Goal: Task Accomplishment & Management: Complete application form

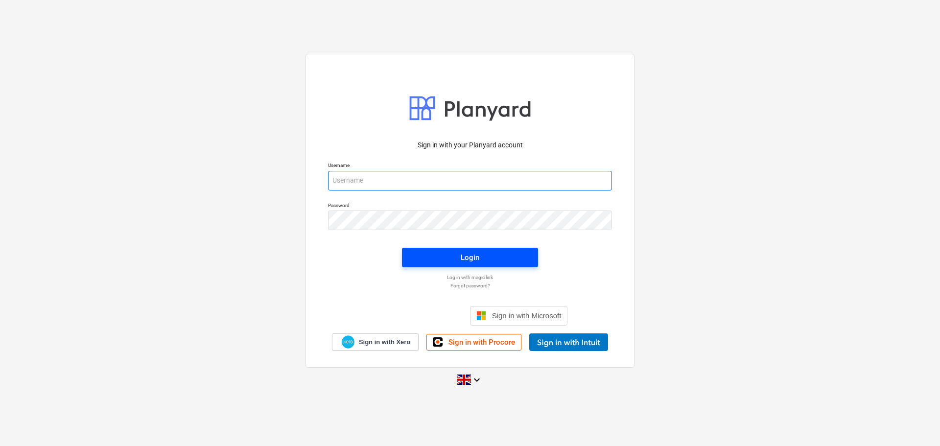
type input "[PERSON_NAME][EMAIL_ADDRESS][PERSON_NAME][DOMAIN_NAME]"
click at [476, 253] on div "Login" at bounding box center [470, 257] width 19 height 13
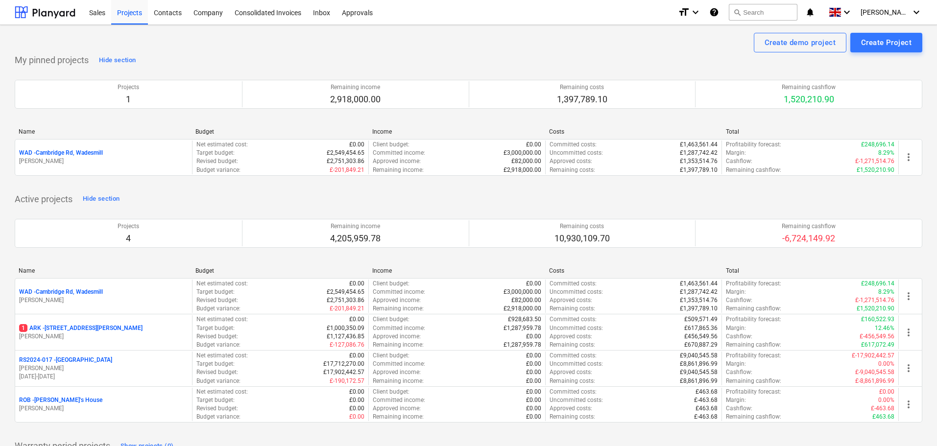
drag, startPoint x: 75, startPoint y: 329, endPoint x: 125, endPoint y: 326, distance: 50.1
click at [75, 329] on p "1 ARK - 2 Galley [PERSON_NAME]" at bounding box center [80, 328] width 123 height 8
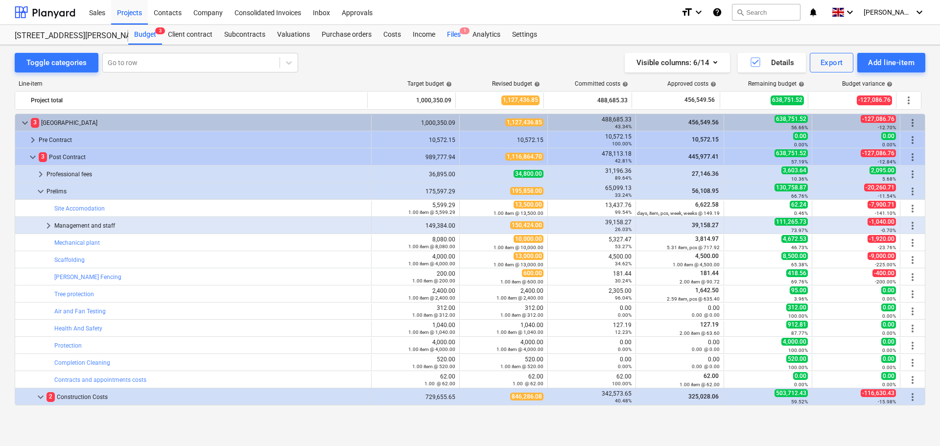
click at [450, 34] on div "Files 1" at bounding box center [453, 35] width 25 height 20
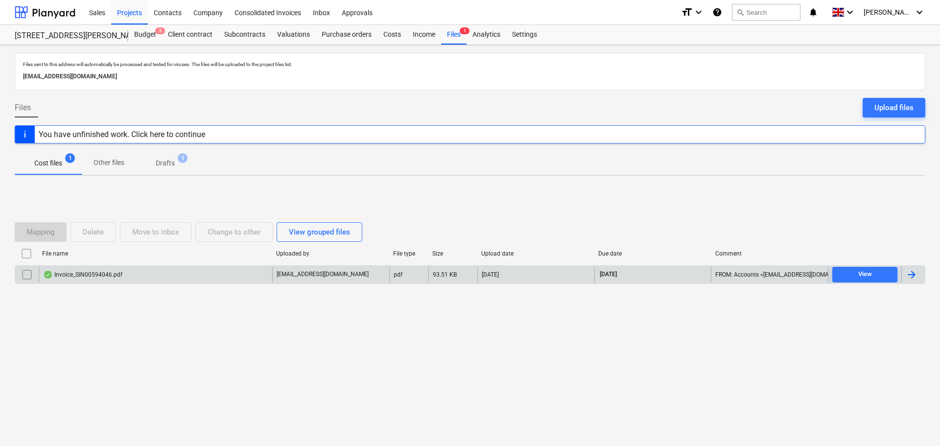
click at [86, 272] on div "Invoice_SIN00594046.pdf" at bounding box center [82, 275] width 79 height 8
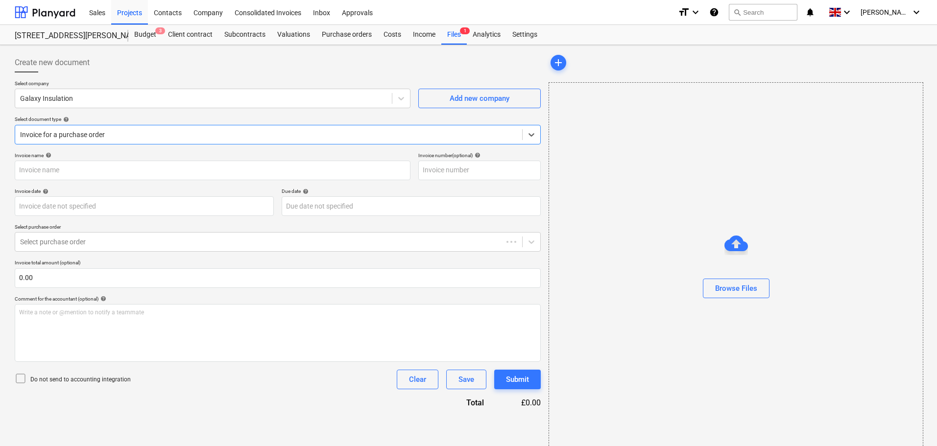
type input "SIN00594046"
type input "[DATE]"
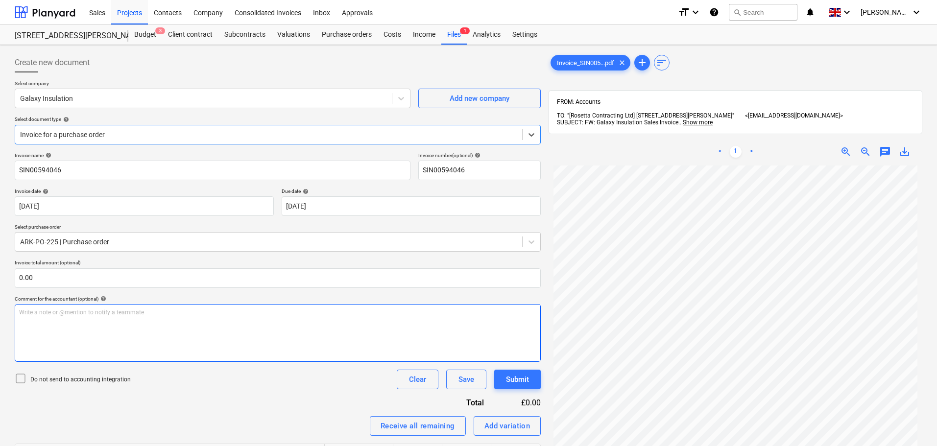
scroll to position [139, 0]
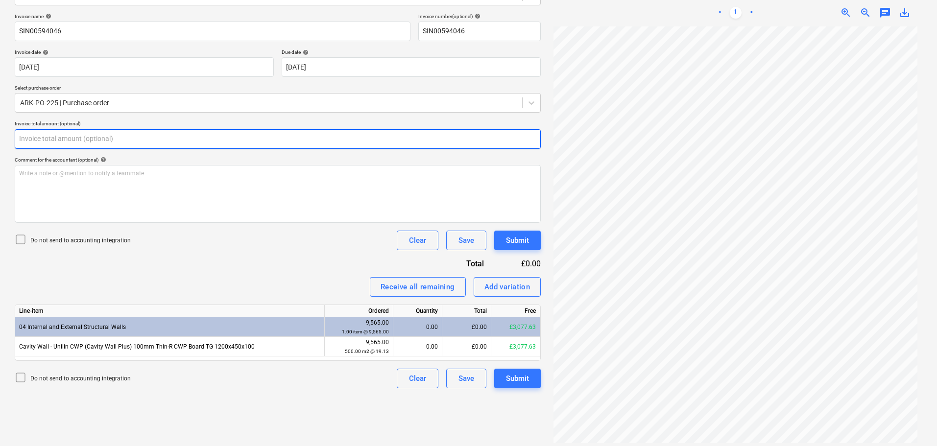
click at [74, 133] on input "text" at bounding box center [278, 139] width 526 height 20
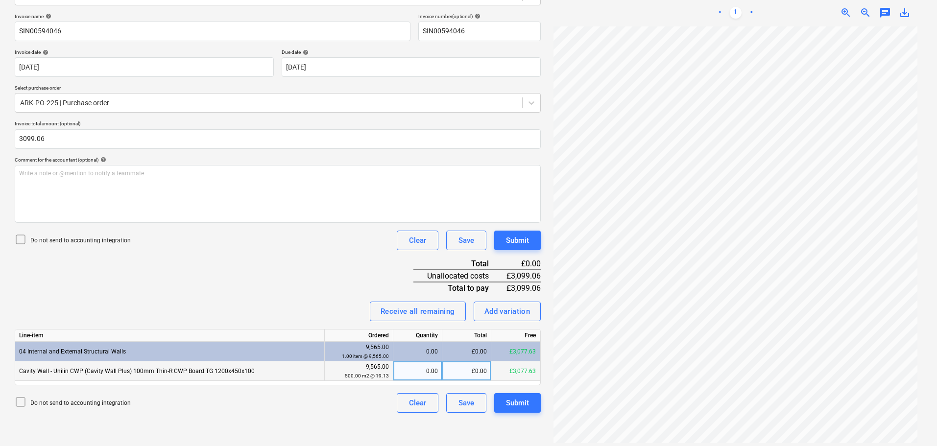
type input "3,099.06"
click at [470, 372] on div "£0.00" at bounding box center [466, 371] width 49 height 20
type input "3099.06"
click at [510, 313] on div "Add variation" at bounding box center [507, 311] width 46 height 13
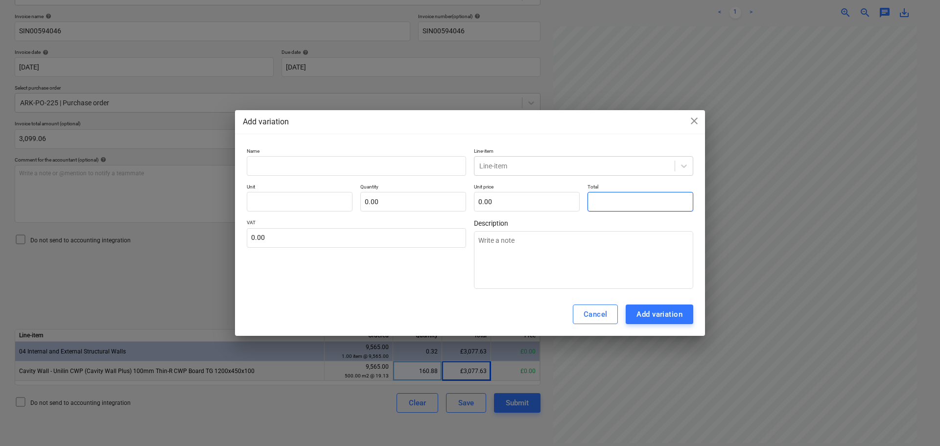
click at [602, 199] on input "text" at bounding box center [640, 202] width 106 height 20
type input "pcs"
type input "2"
type textarea "x"
type input "1.00"
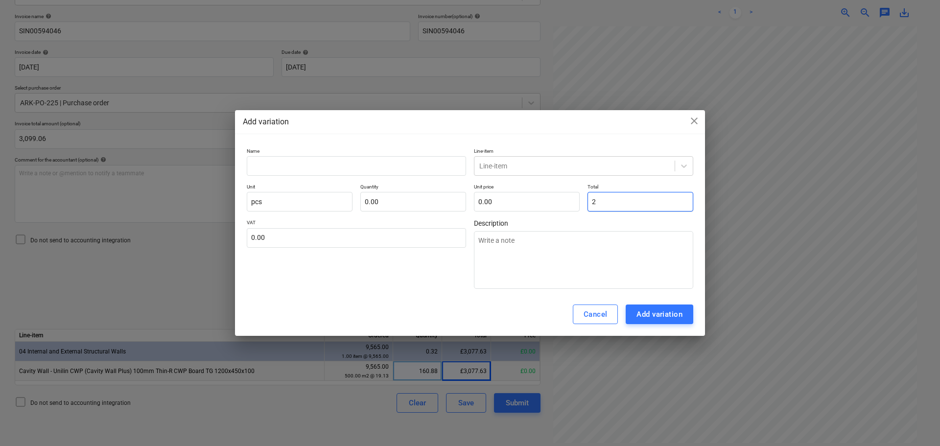
type input "2.00"
type input "21"
type textarea "x"
type input "21.00"
type input "21."
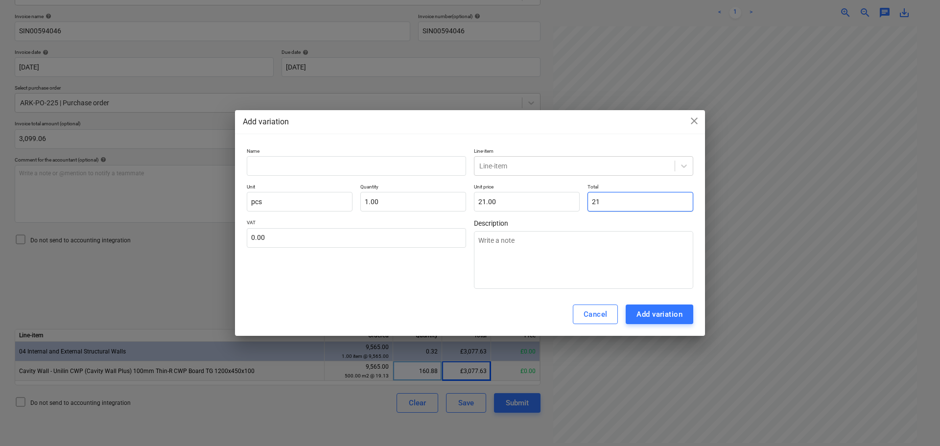
type textarea "x"
type input "21.4"
type textarea "x"
type input "21.40"
type input "21.43"
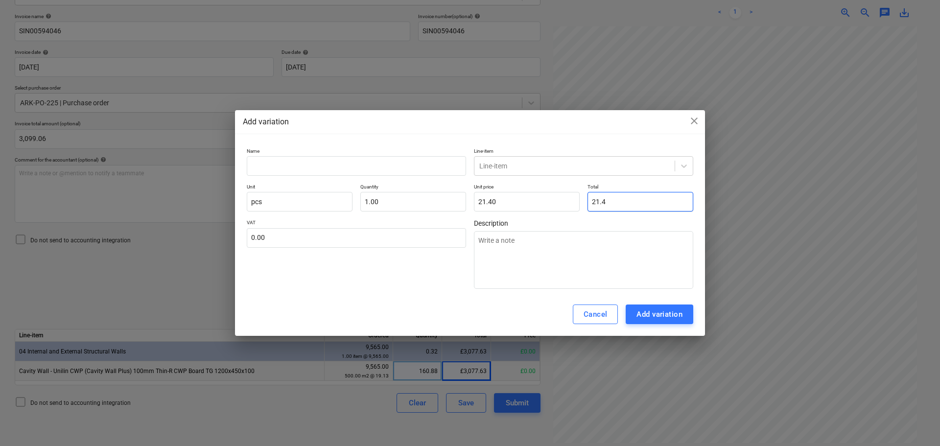
type textarea "x"
type input "21.43"
click at [387, 165] on input "text" at bounding box center [356, 166] width 219 height 20
type input "C"
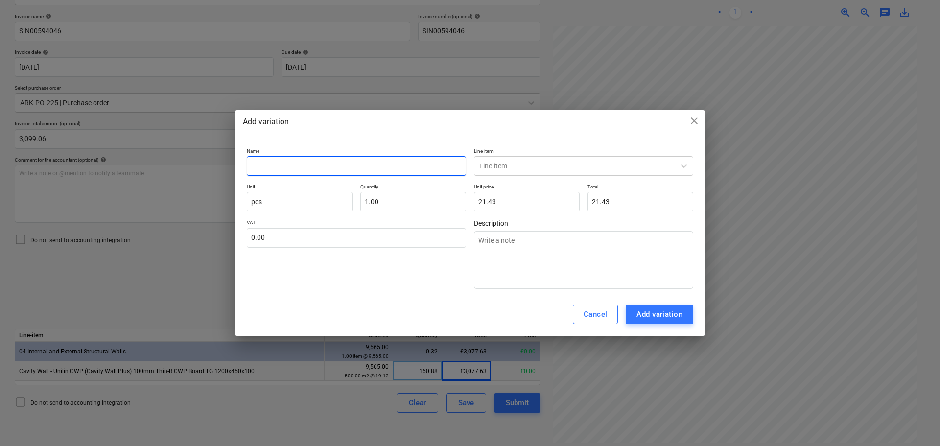
type textarea "x"
type input "Ca"
type textarea "x"
type input "Cav"
type textarea "x"
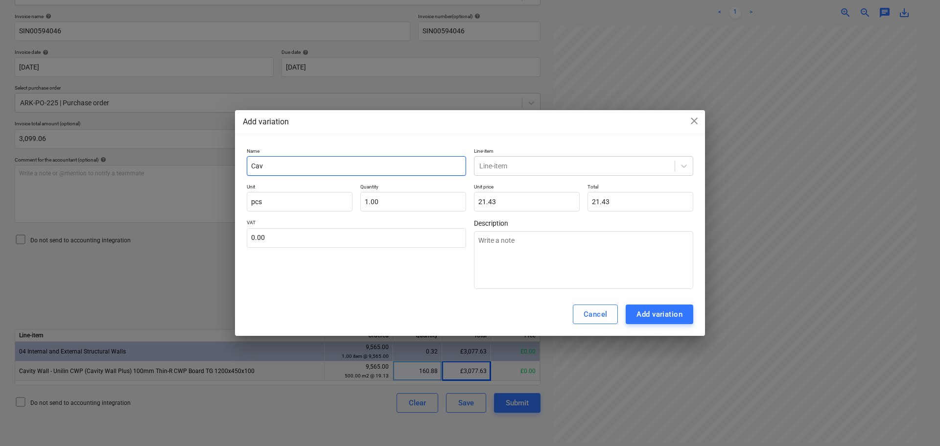
type input "Cavi"
type textarea "x"
type input "Cavit"
type textarea "x"
type input "Cavity"
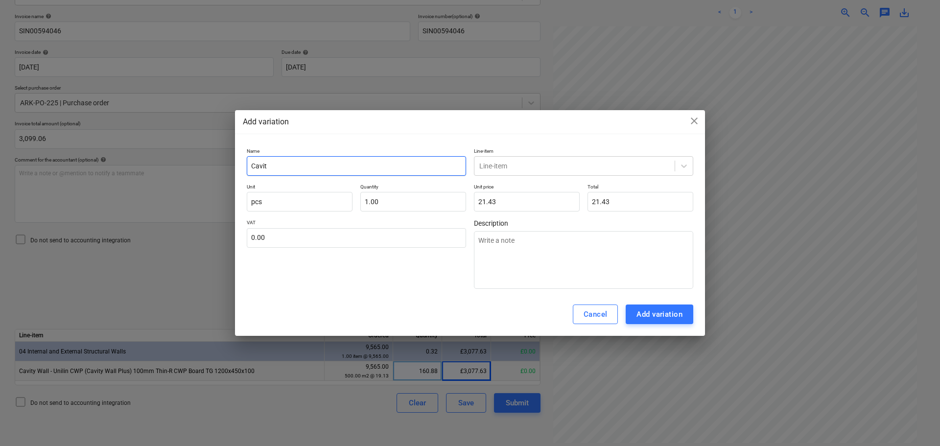
type textarea "x"
type input "Cavity"
type textarea "x"
type input "Cavity w"
type textarea "x"
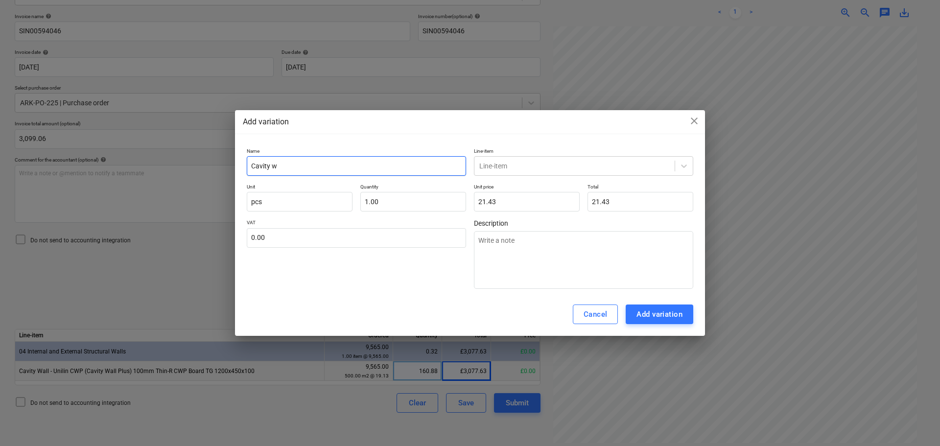
type input "Cavity wa"
type textarea "x"
type input "Cavity wal"
type textarea "x"
type input "Cavity wall"
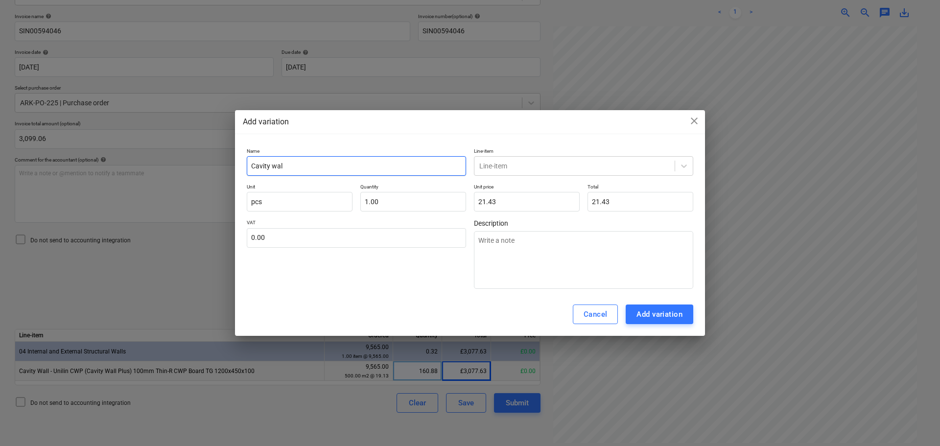
type textarea "x"
type input "Cavity wall"
type textarea "x"
type input "Cavity wall i"
type textarea "x"
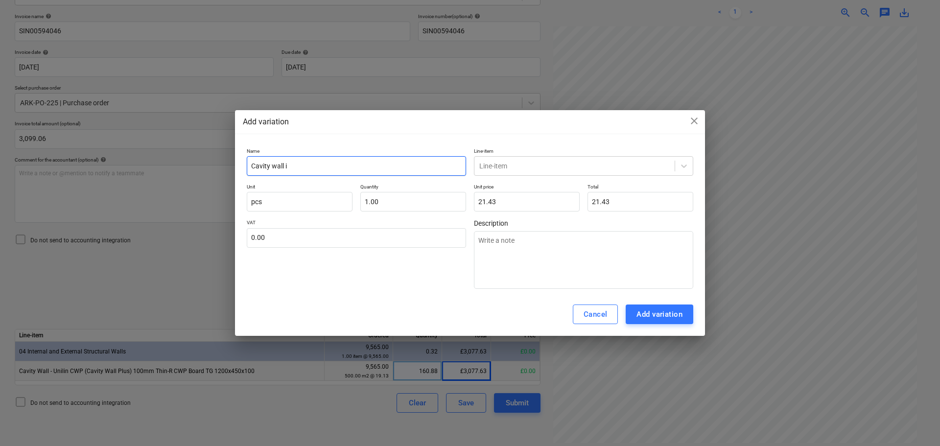
type input "Cavity wall in"
type textarea "x"
type input "Cavity wall ins"
type textarea "x"
type input "Cavity wall insu"
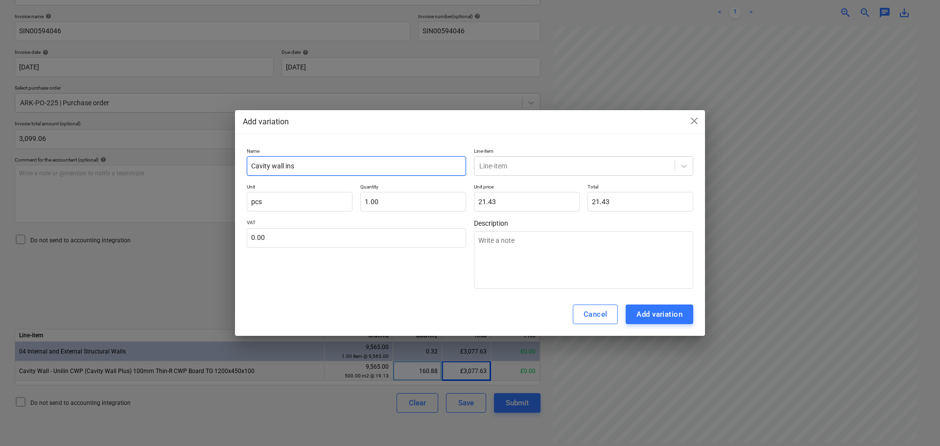
type textarea "x"
type input "Cavity wall insul"
type textarea "x"
type input "Cavity wall [MEDICAL_DATA]"
type textarea "x"
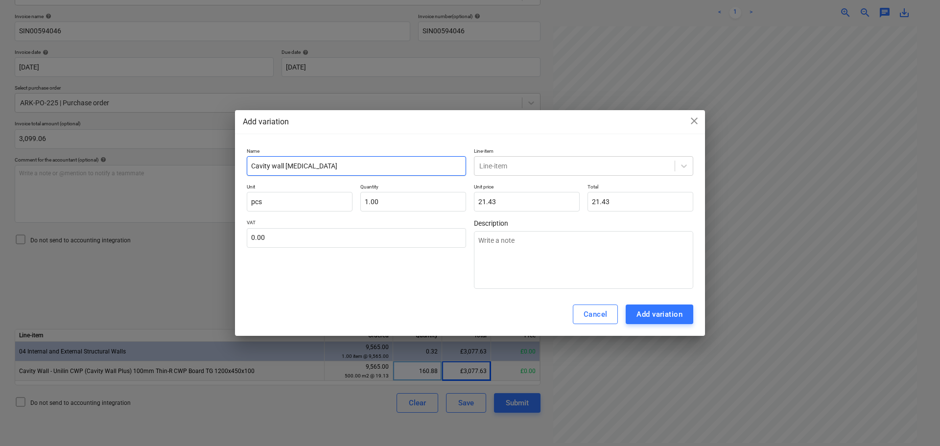
type input "Cavity wall insulat"
type textarea "x"
type input "Cavity wall insulati"
type textarea "x"
type input "Cavity wall insulatio"
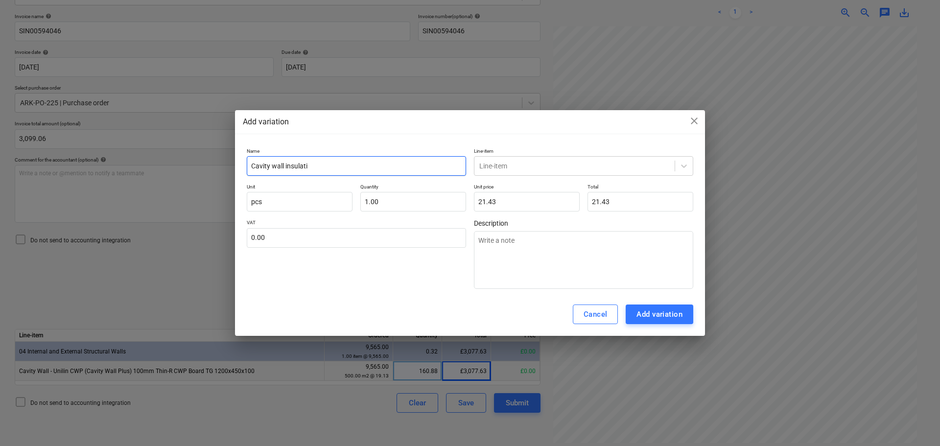
type textarea "x"
type input "Cavity wall insulation"
type textarea "x"
type input "Cavity wall insulation"
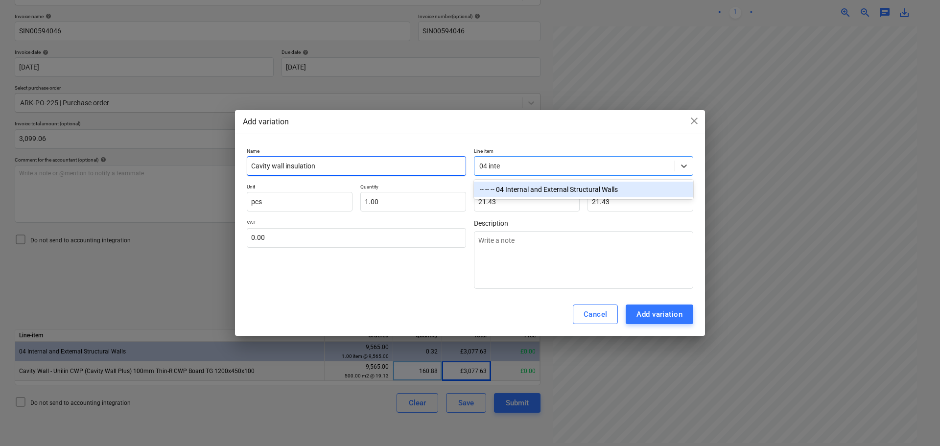
type input "04 inter"
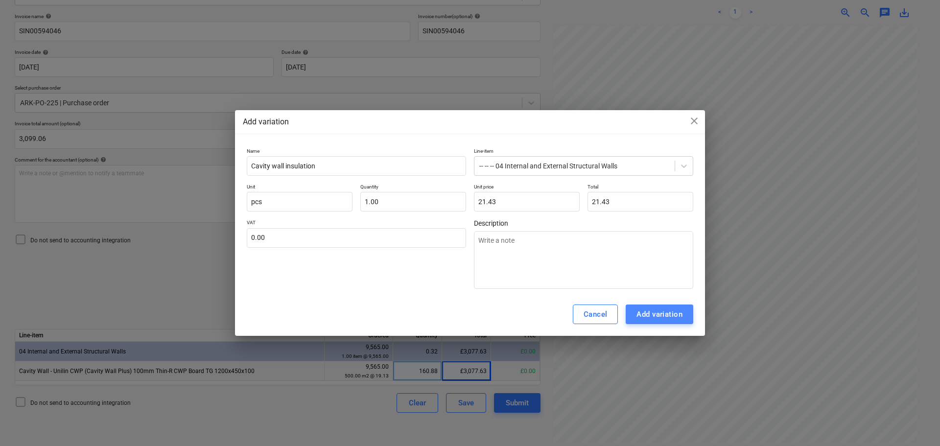
click at [659, 315] on div "Add variation" at bounding box center [659, 314] width 46 height 13
type textarea "x"
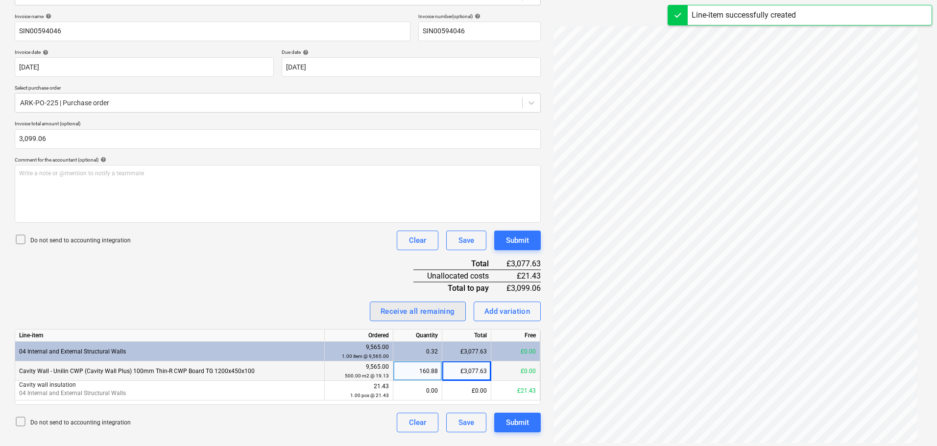
click at [434, 314] on div "Receive all remaining" at bounding box center [417, 311] width 74 height 13
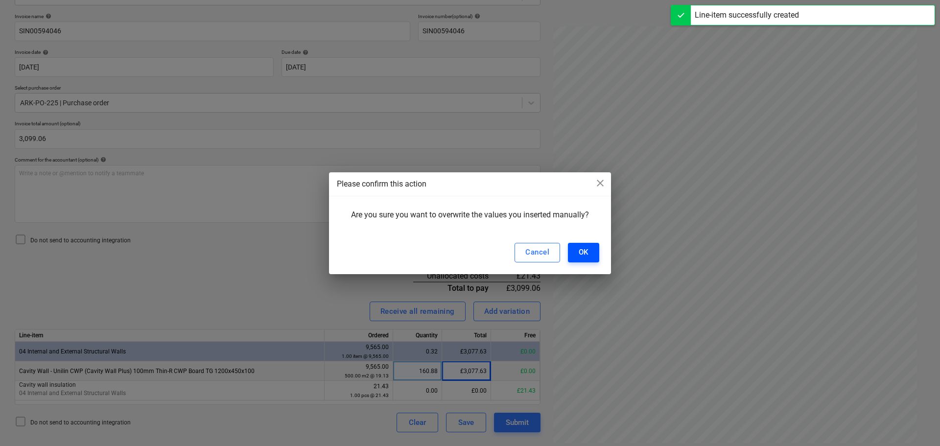
click at [589, 250] on button "OK" at bounding box center [583, 253] width 31 height 20
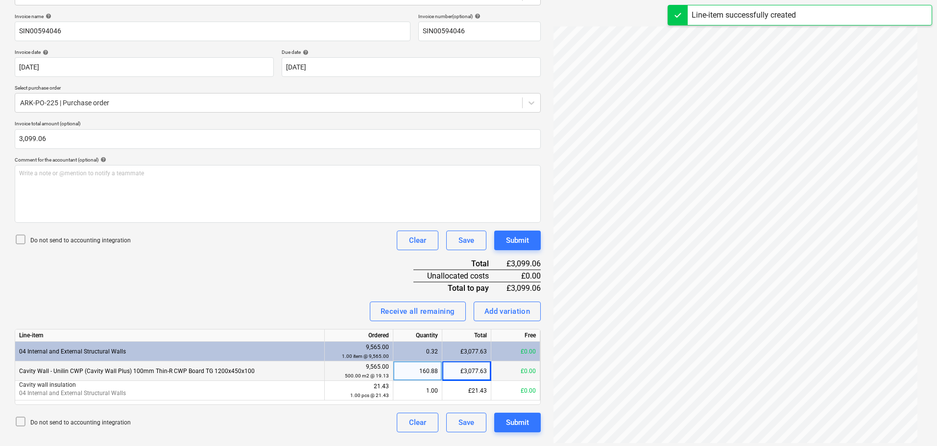
click at [327, 279] on div "Invoice name help SIN00594046 Invoice number (optional) help SIN00594046 Invoic…" at bounding box center [278, 222] width 526 height 419
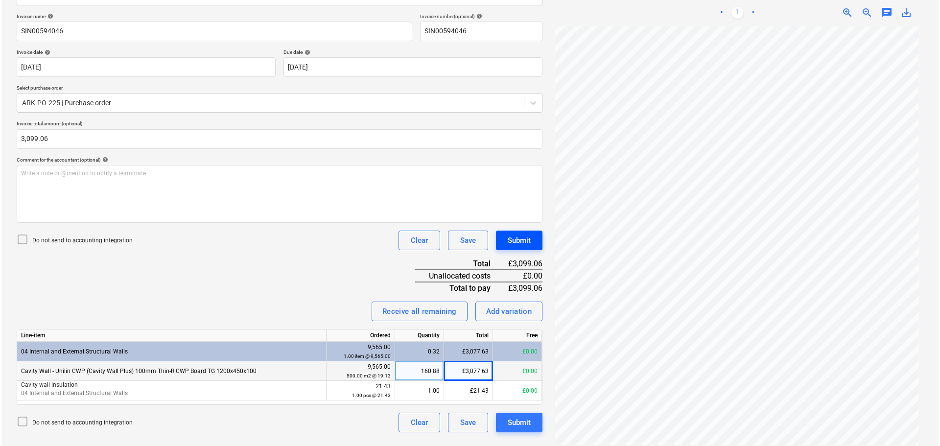
scroll to position [0, 0]
click at [534, 236] on button "Submit" at bounding box center [517, 241] width 47 height 20
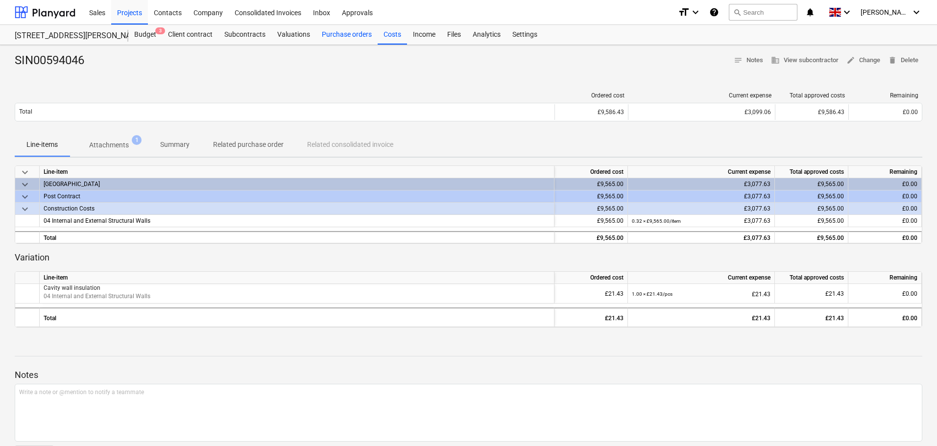
click at [334, 35] on div "Purchase orders" at bounding box center [347, 35] width 62 height 20
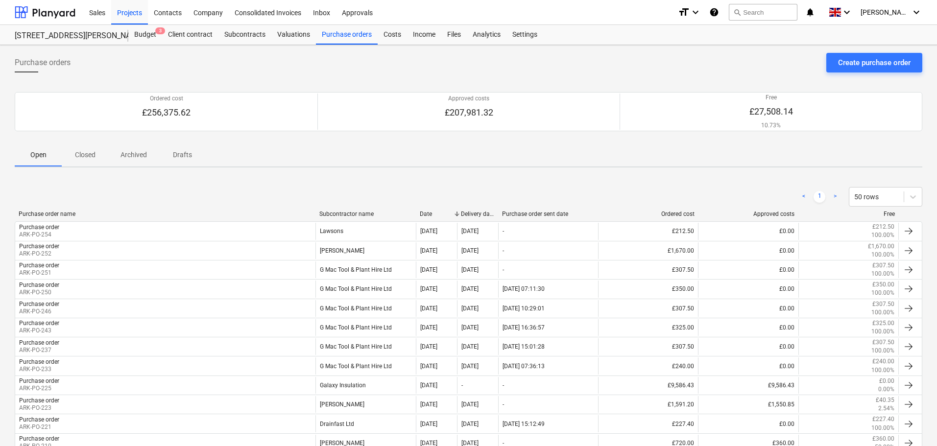
click at [333, 215] on div "Subcontractor name" at bounding box center [365, 214] width 93 height 7
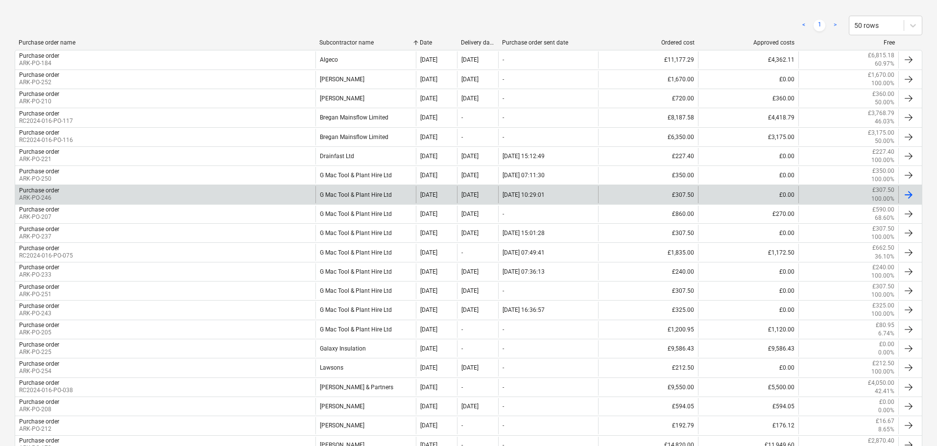
scroll to position [196, 0]
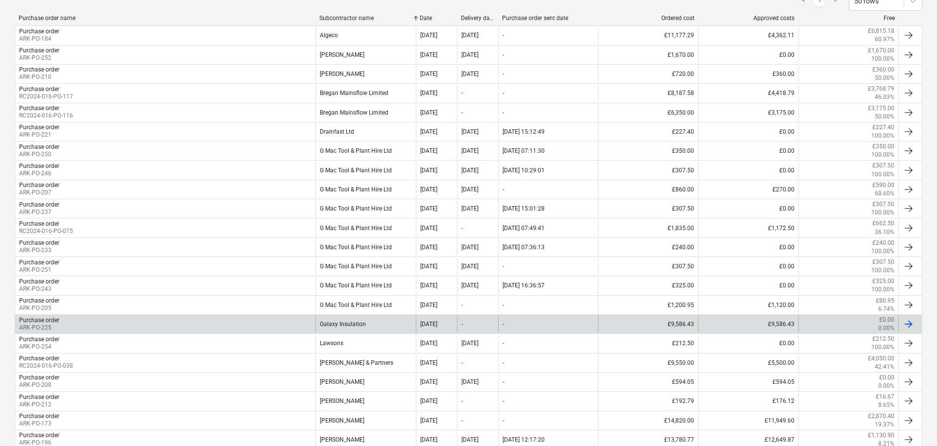
click at [341, 322] on div "Galaxy Insulation" at bounding box center [365, 324] width 100 height 17
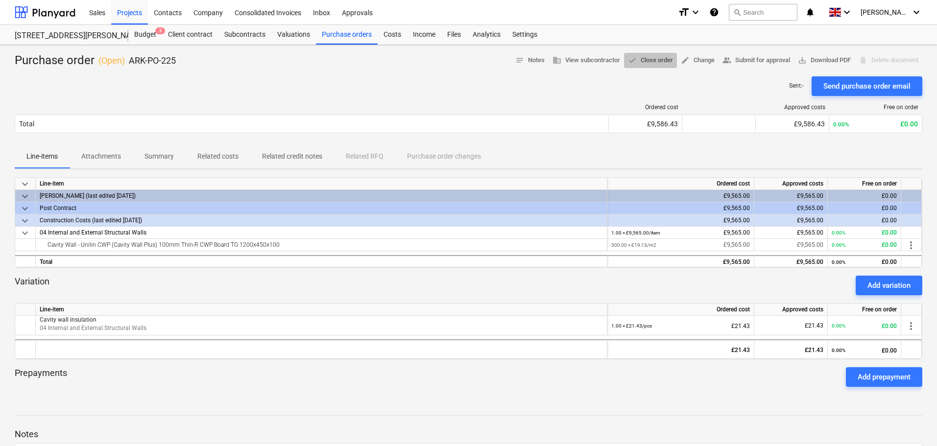
click at [655, 59] on span "done Close order" at bounding box center [650, 60] width 45 height 11
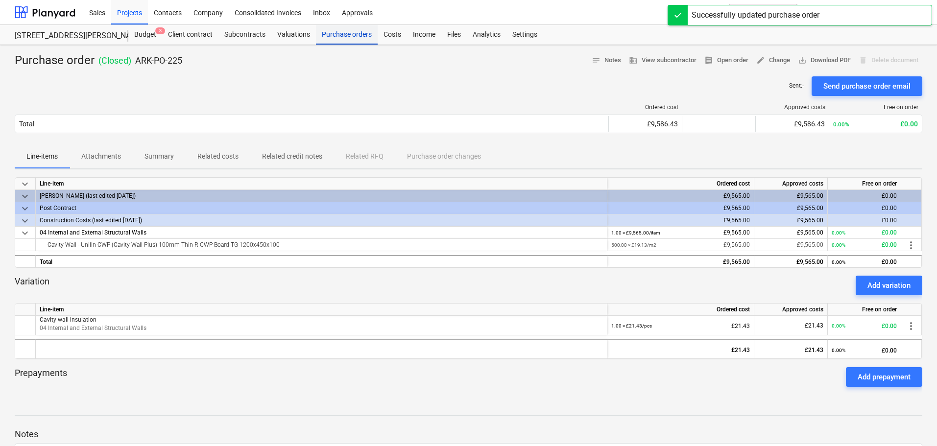
click at [363, 37] on div "Purchase orders" at bounding box center [347, 35] width 62 height 20
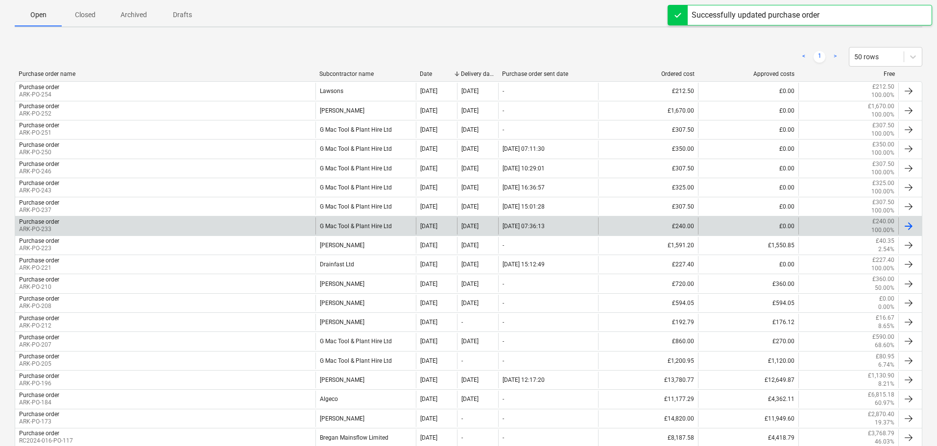
scroll to position [245, 0]
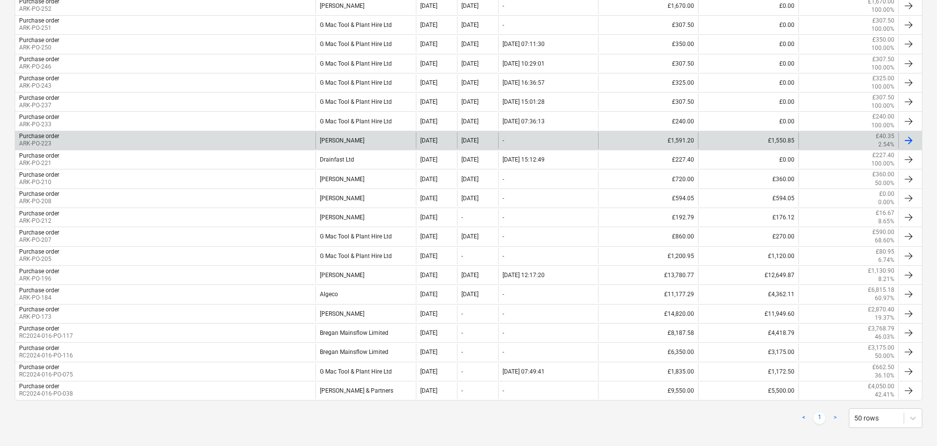
click at [366, 138] on div "[PERSON_NAME]" at bounding box center [365, 140] width 100 height 17
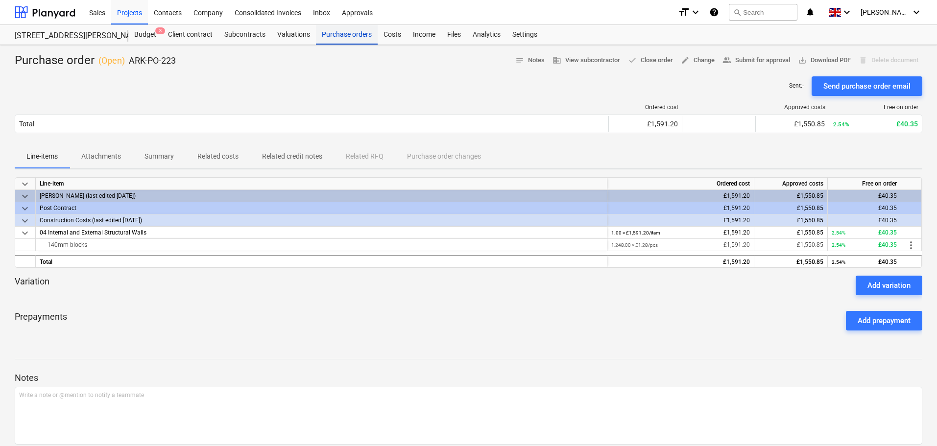
click at [345, 37] on div "Purchase orders" at bounding box center [347, 35] width 62 height 20
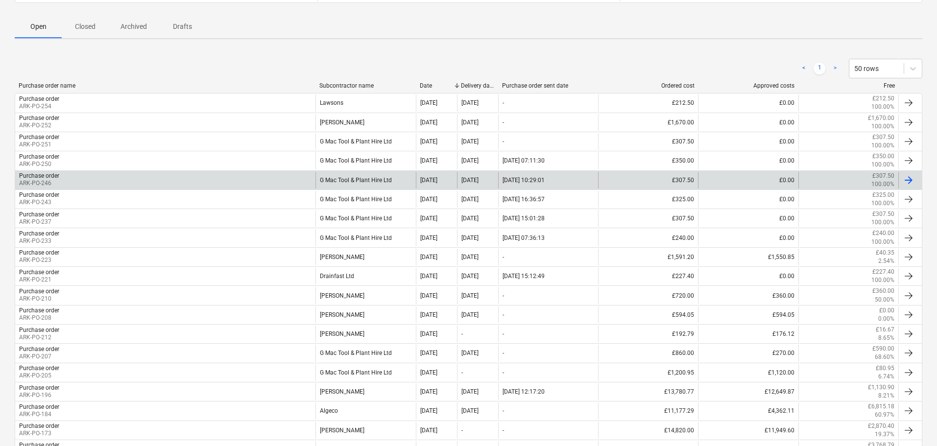
scroll to position [147, 0]
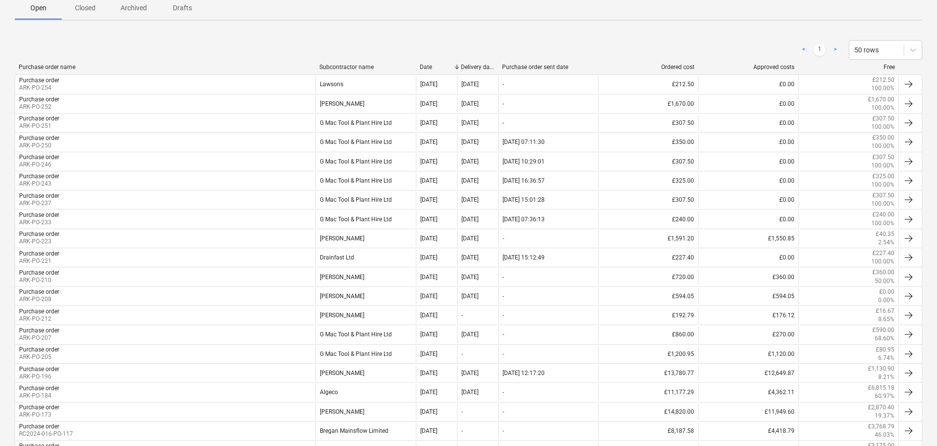
click at [891, 62] on div "< 1 > 50 rows" at bounding box center [468, 49] width 907 height 27
click at [889, 66] on div "Free" at bounding box center [848, 67] width 93 height 7
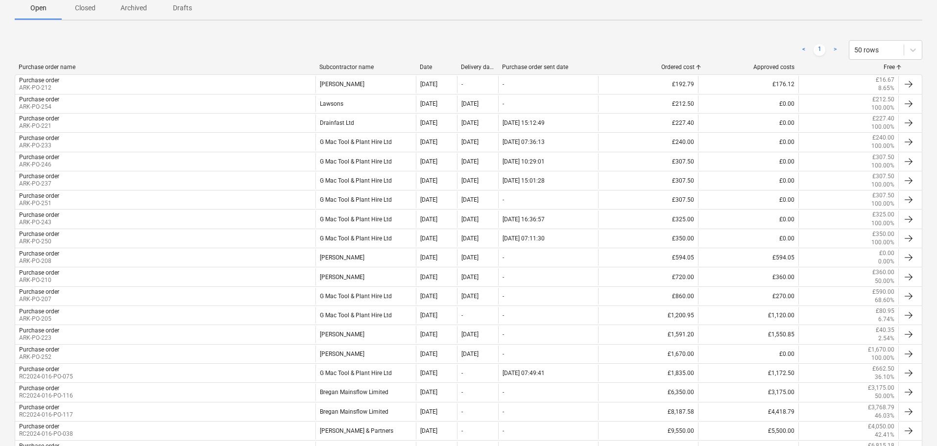
click at [889, 68] on div "Free" at bounding box center [848, 67] width 93 height 7
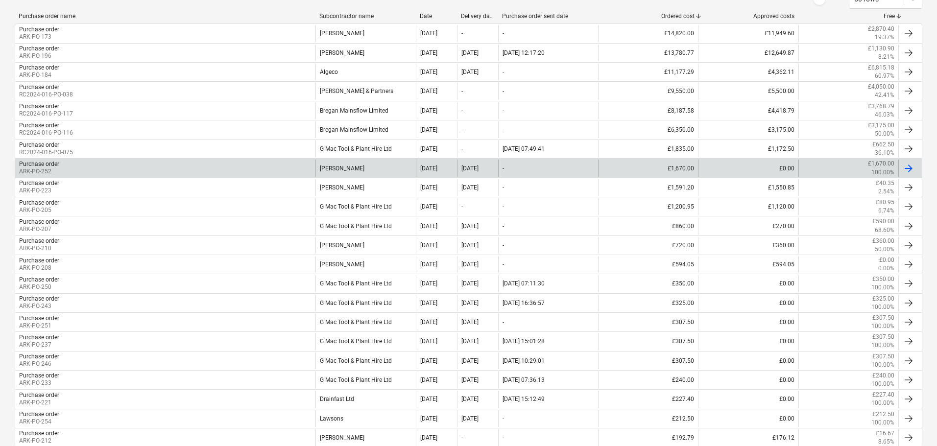
scroll to position [107, 0]
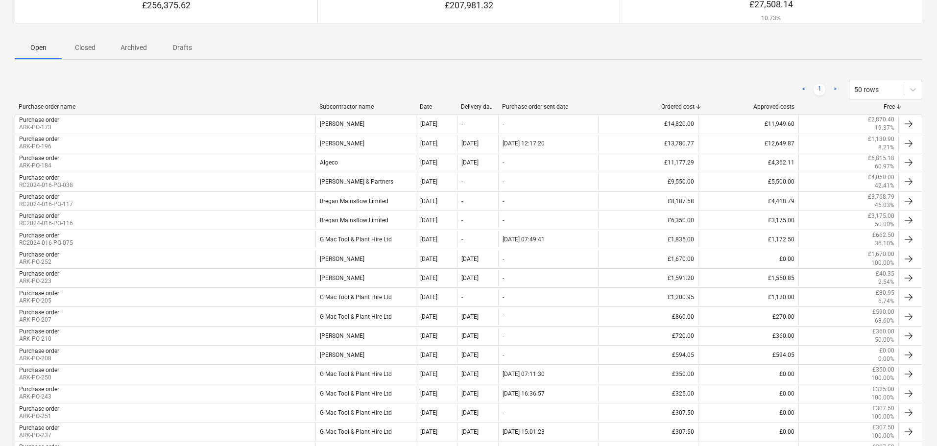
click at [426, 106] on div "Date" at bounding box center [436, 106] width 33 height 7
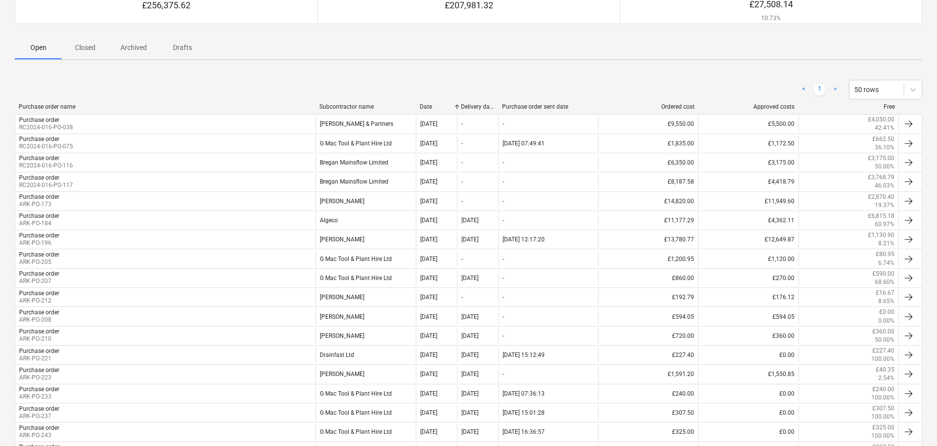
click at [425, 105] on div "Date" at bounding box center [436, 106] width 33 height 7
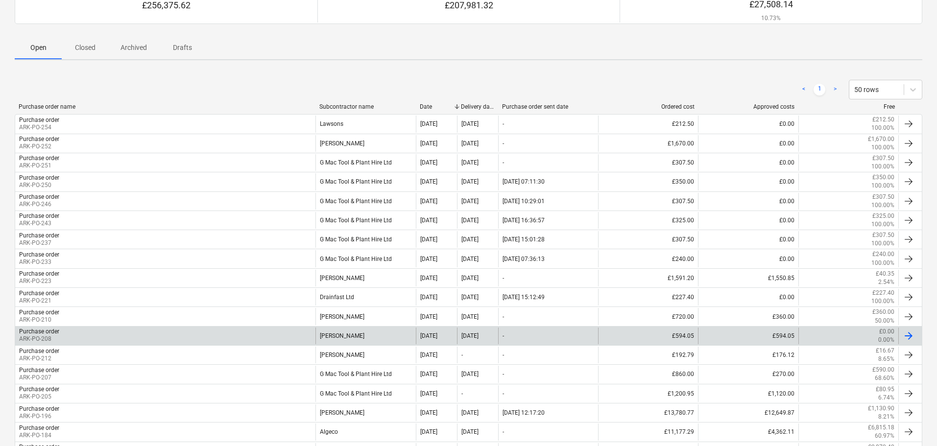
scroll to position [254, 0]
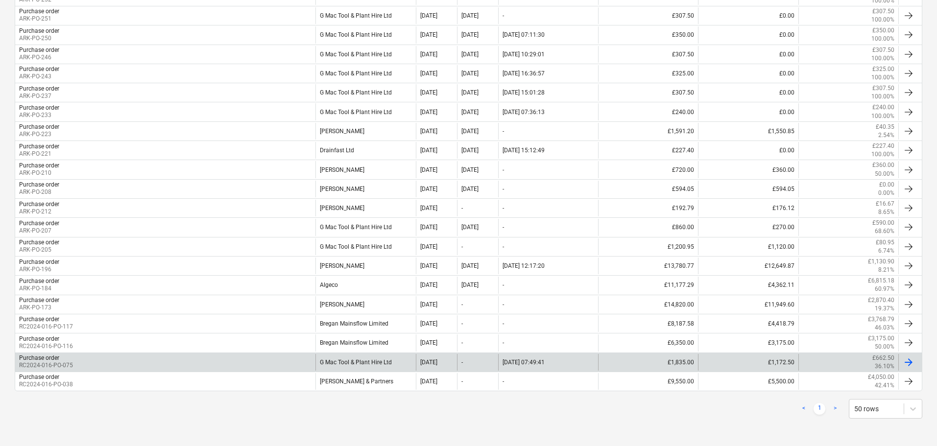
click at [385, 362] on div "G Mac Tool & Plant Hire Ltd" at bounding box center [365, 362] width 100 height 17
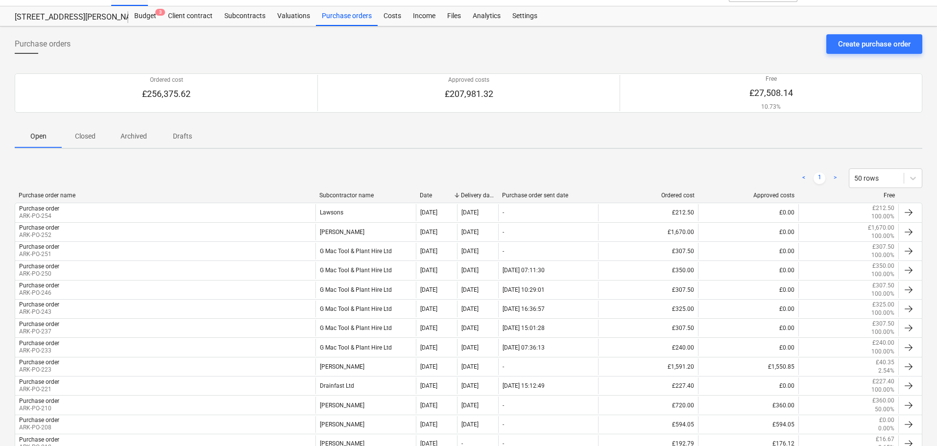
scroll to position [9, 0]
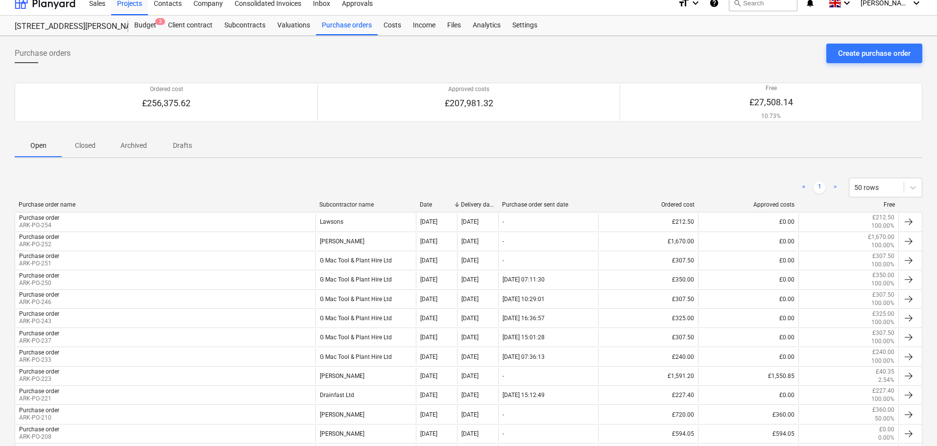
click at [426, 204] on div "Date" at bounding box center [436, 204] width 33 height 7
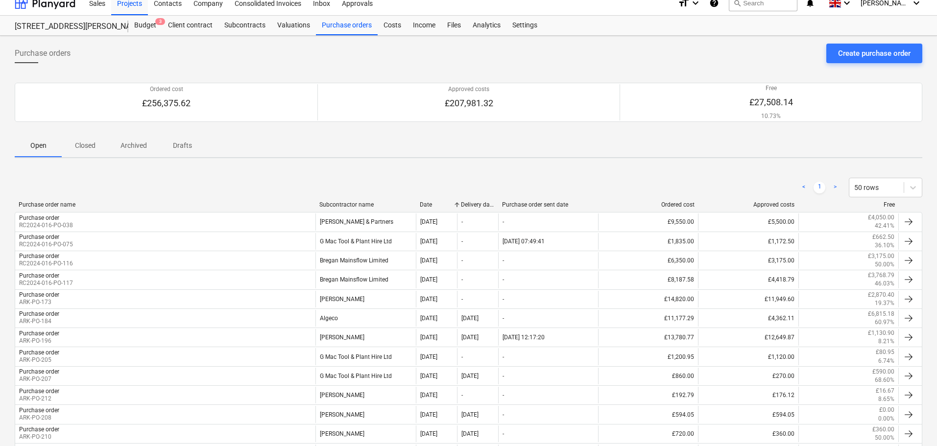
click at [428, 205] on div "Date" at bounding box center [436, 204] width 33 height 7
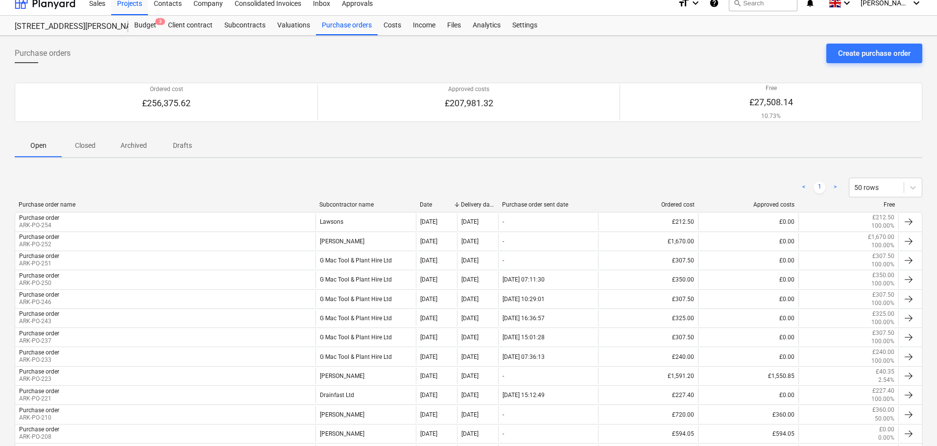
click at [426, 207] on div "Date" at bounding box center [436, 204] width 33 height 7
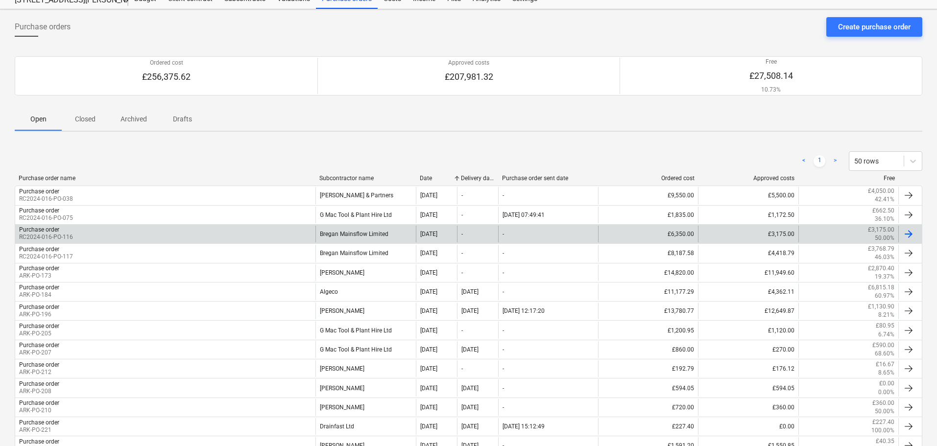
scroll to position [58, 0]
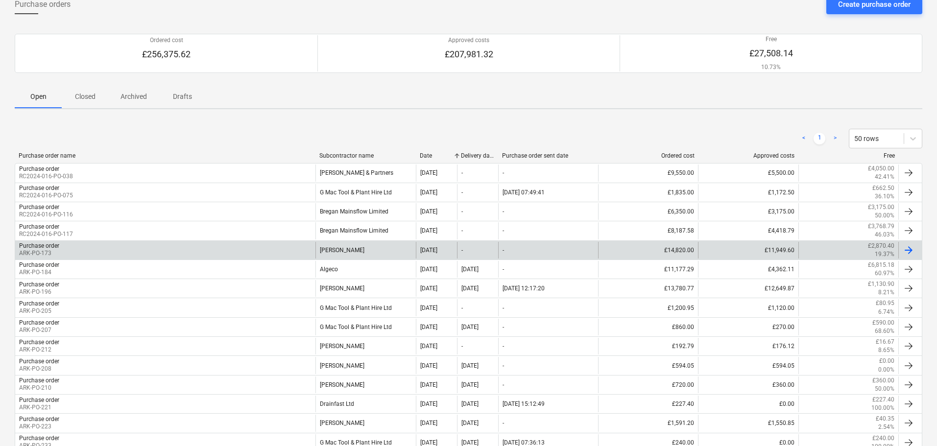
click at [351, 249] on div "[PERSON_NAME]" at bounding box center [365, 250] width 100 height 17
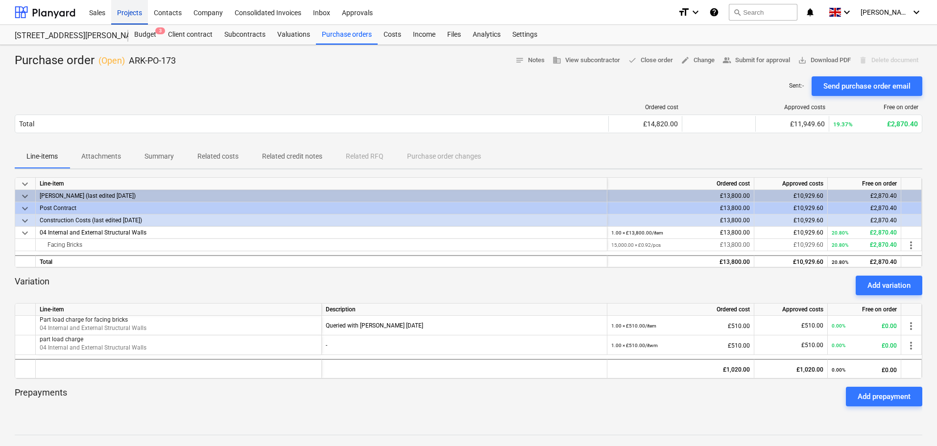
click at [122, 12] on div "Projects" at bounding box center [129, 12] width 37 height 25
